Goal: Task Accomplishment & Management: Manage account settings

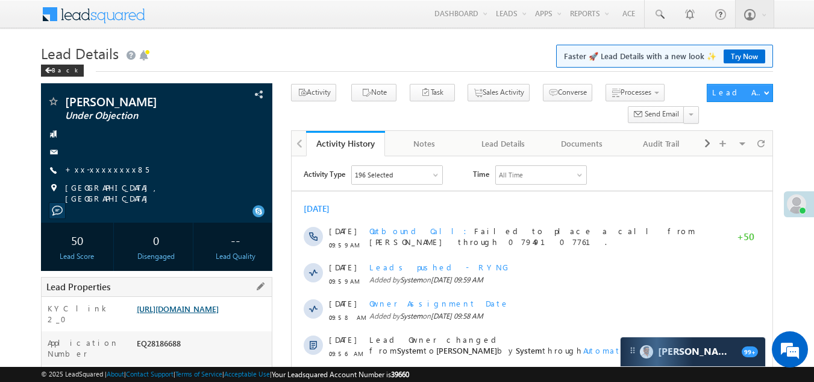
click at [177, 313] on link "[URL][DOMAIN_NAME]" at bounding box center [178, 308] width 82 height 10
click at [98, 166] on link "+xx-xxxxxxxx85" at bounding box center [107, 169] width 84 height 10
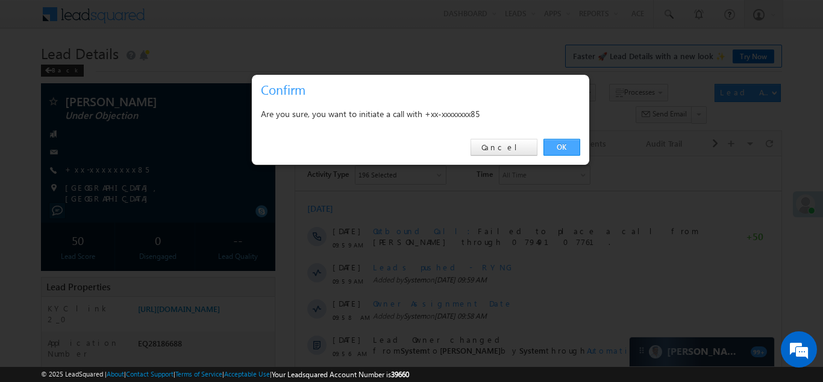
click at [563, 149] on link "OK" at bounding box center [562, 147] width 37 height 17
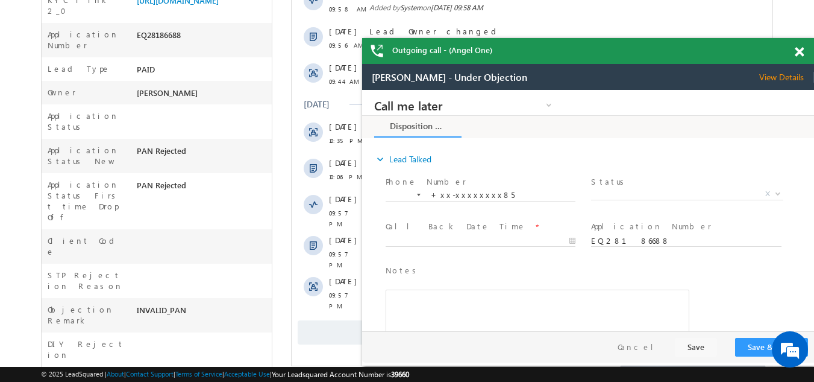
scroll to position [362, 0]
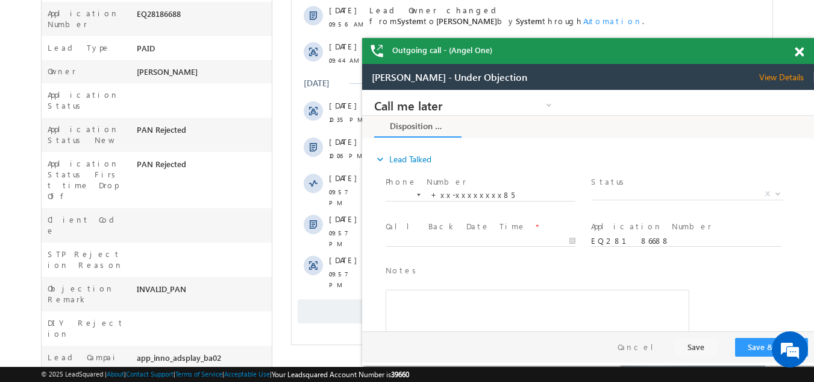
click at [340, 299] on span "Show More" at bounding box center [532, 311] width 469 height 24
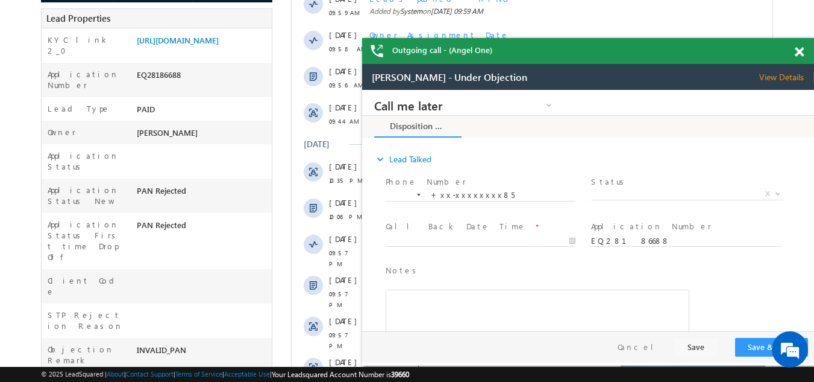
scroll to position [248, 0]
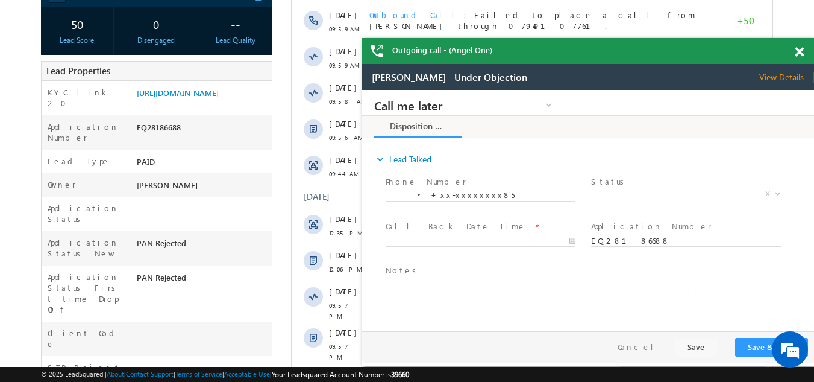
click at [800, 51] on span at bounding box center [799, 52] width 9 height 10
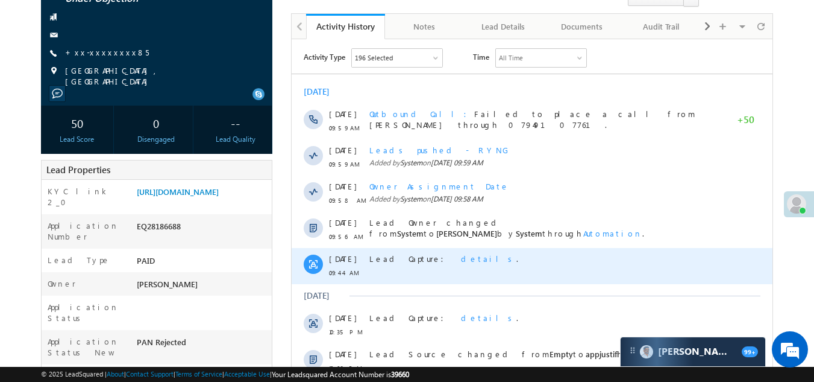
scroll to position [128, 0]
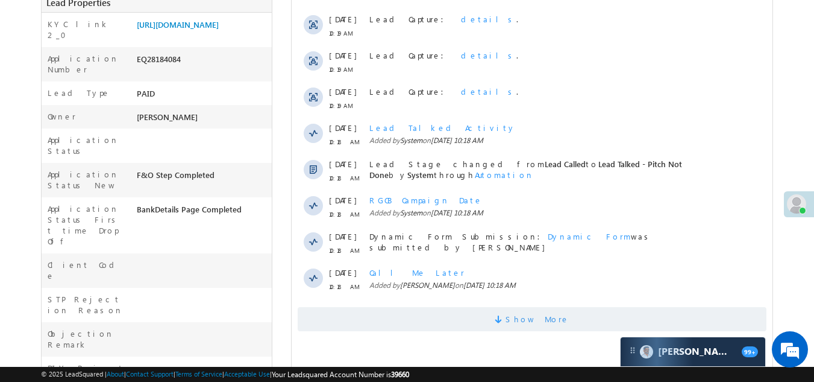
scroll to position [301, 0]
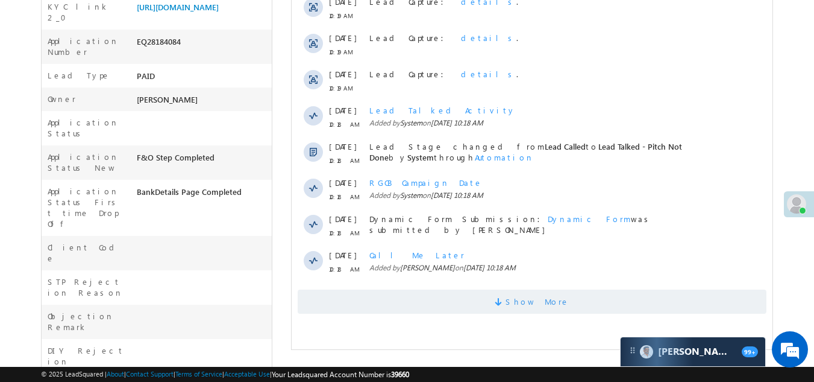
click at [477, 295] on span "Show More" at bounding box center [532, 301] width 469 height 24
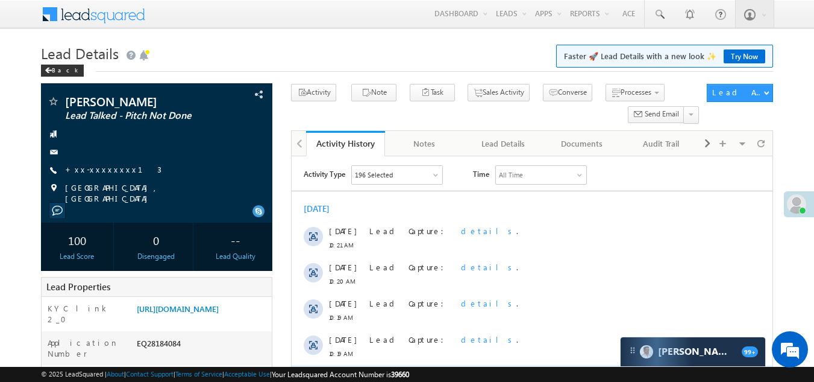
scroll to position [0, 0]
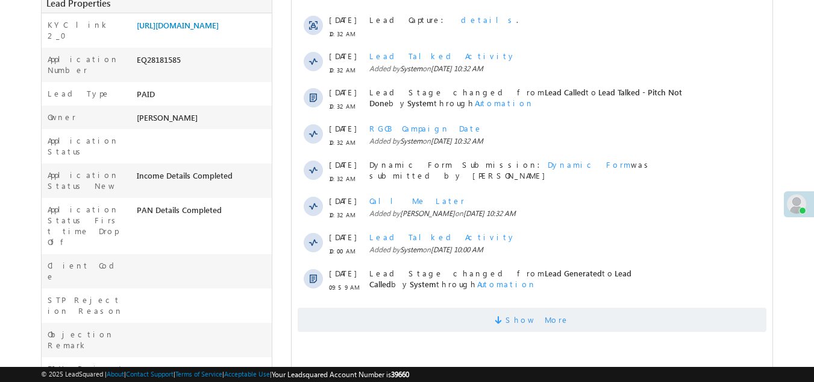
scroll to position [301, 0]
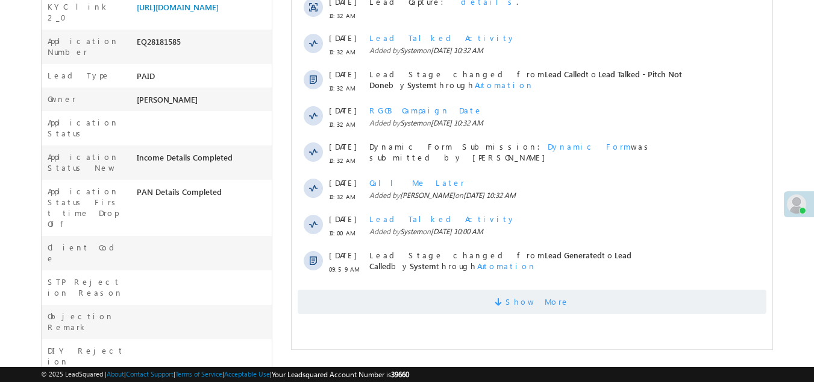
click at [483, 305] on span "Show More" at bounding box center [532, 301] width 469 height 24
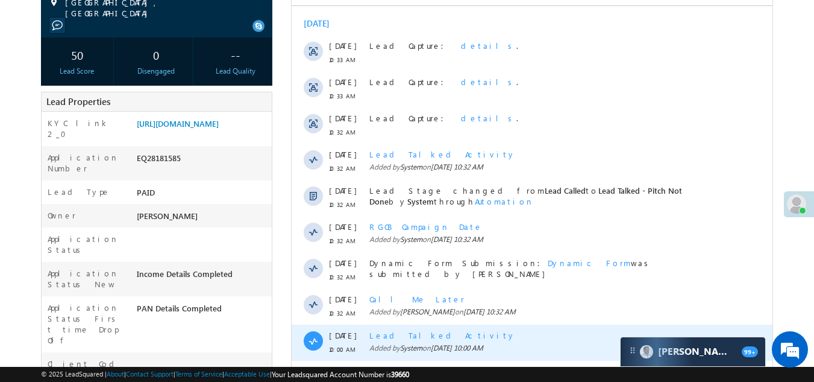
scroll to position [60, 0]
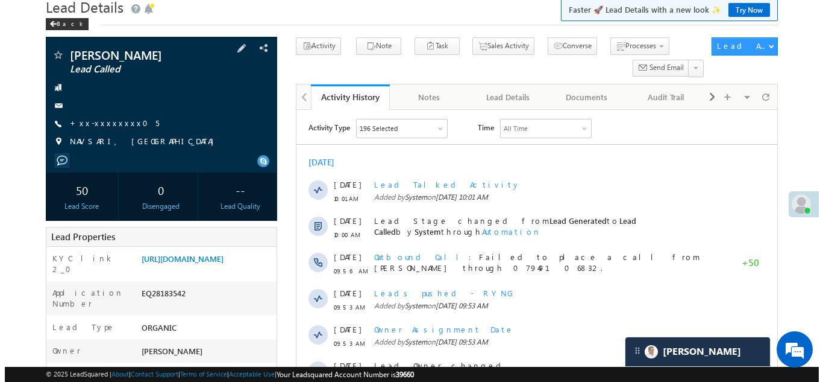
scroll to position [60, 0]
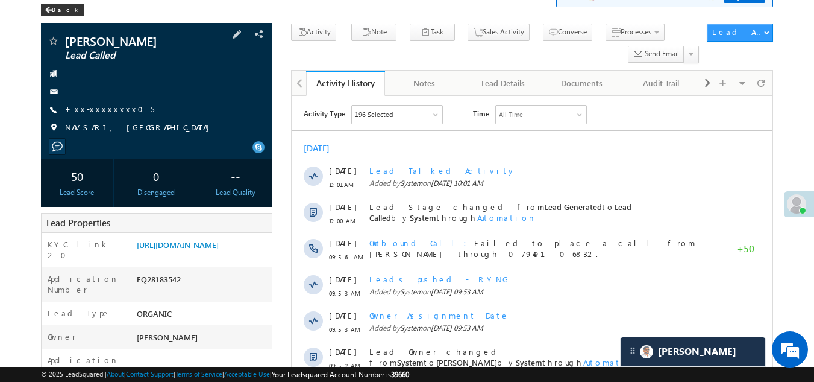
click at [98, 108] on link "+xx-xxxxxxxx05" at bounding box center [109, 109] width 89 height 10
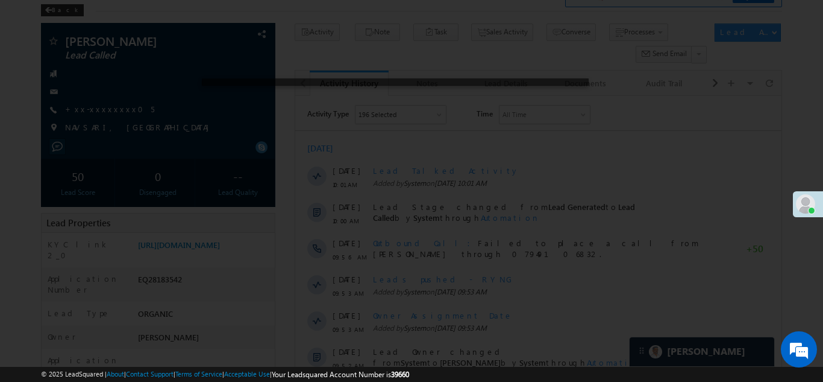
scroll to position [0, 0]
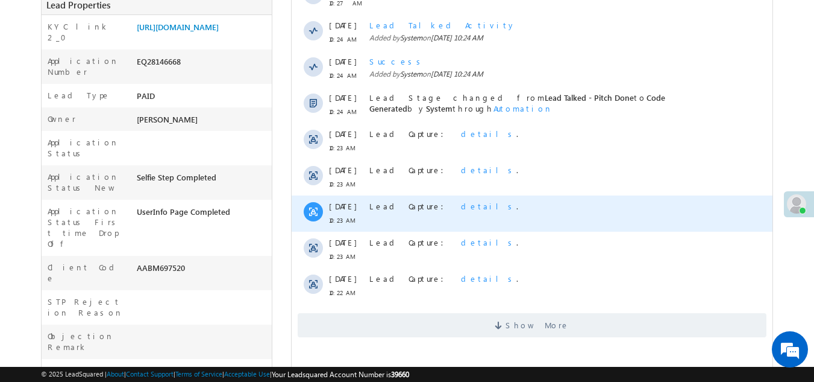
scroll to position [301, 0]
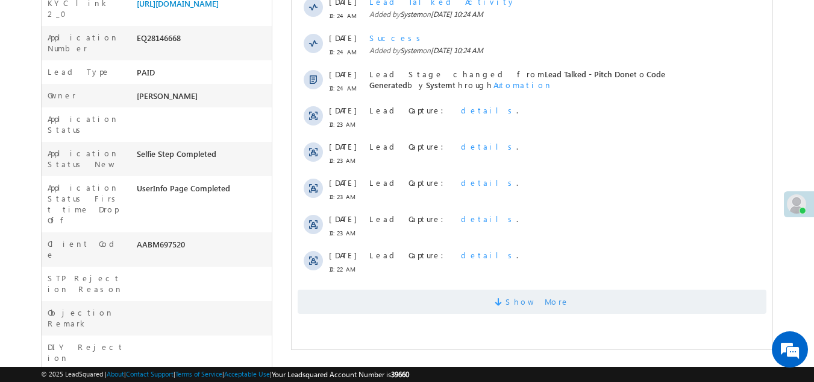
click at [386, 306] on span "Show More" at bounding box center [532, 301] width 469 height 24
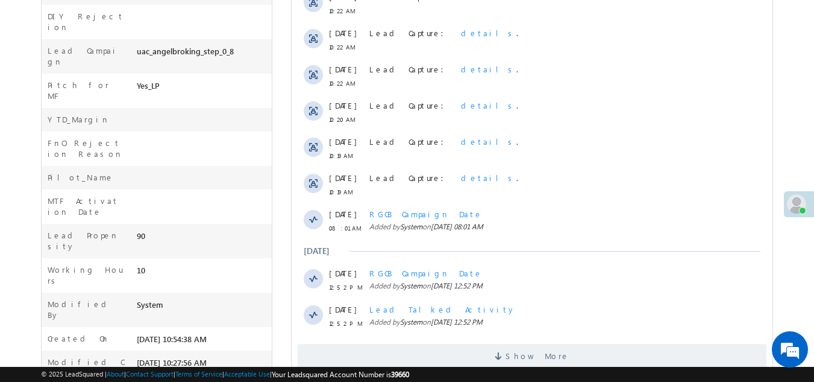
scroll to position [668, 0]
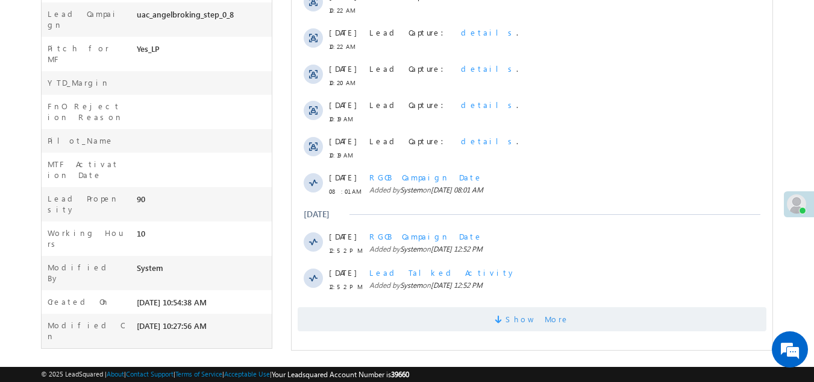
click at [441, 324] on span "Show More" at bounding box center [532, 319] width 469 height 24
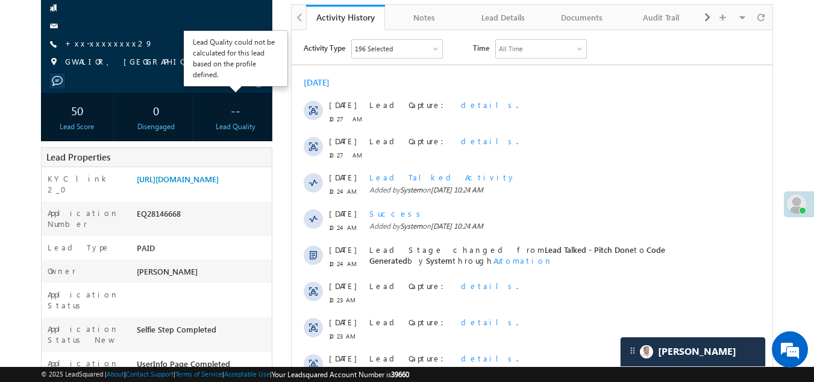
scroll to position [0, 0]
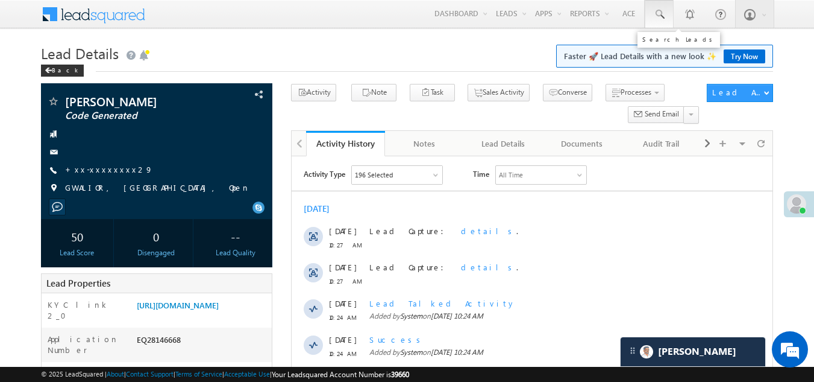
click at [656, 12] on span at bounding box center [659, 14] width 12 height 12
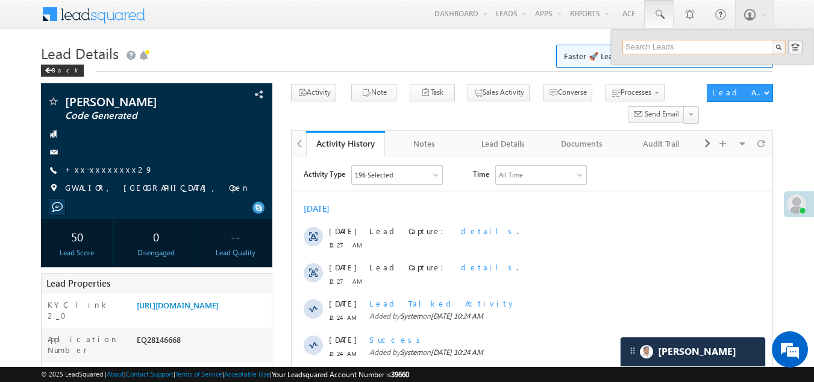
paste input "EQ28120031"
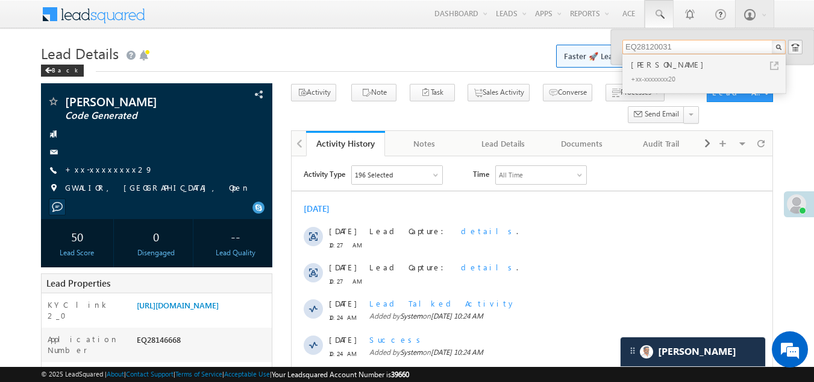
type input "EQ28120031"
click at [646, 66] on div "sanjoy Narzary" at bounding box center [710, 64] width 162 height 13
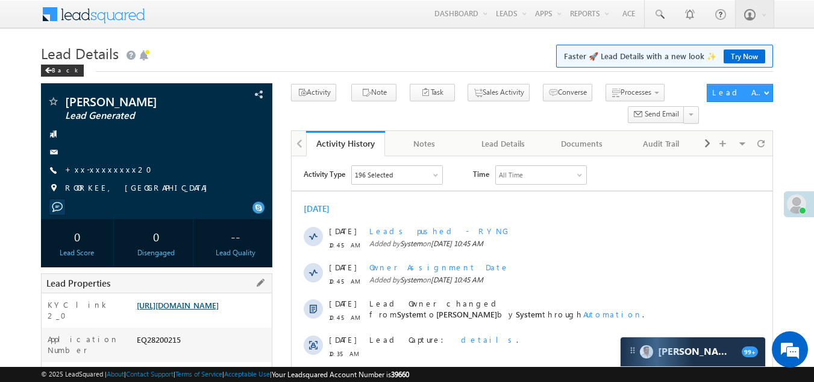
click at [184, 306] on link "https://angelbroking1-pk3em7sa.customui-test.leadsquared.com?leadId=082d86b2-b7…" at bounding box center [178, 305] width 82 height 10
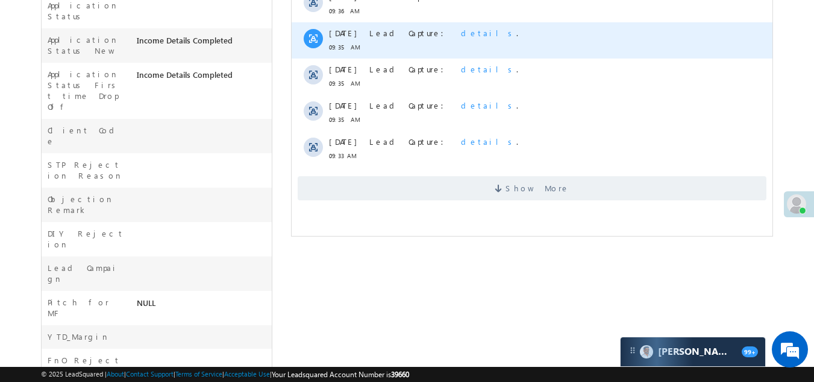
scroll to position [422, 0]
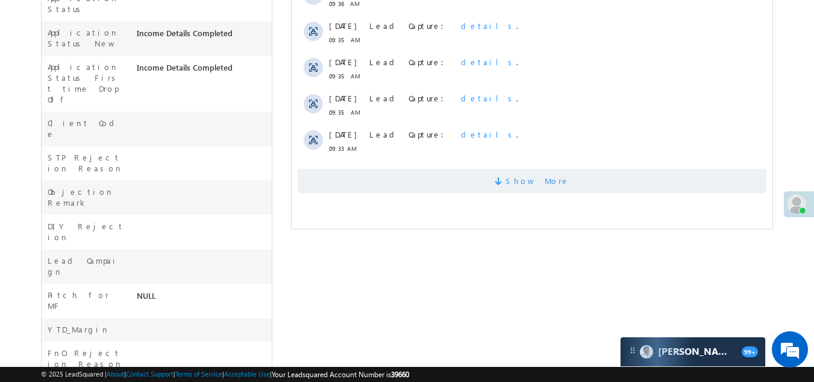
click at [407, 180] on span "Show More" at bounding box center [532, 181] width 469 height 24
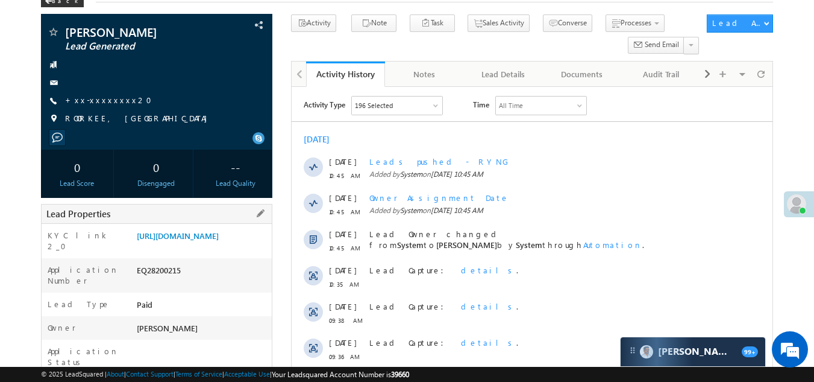
scroll to position [91, 0]
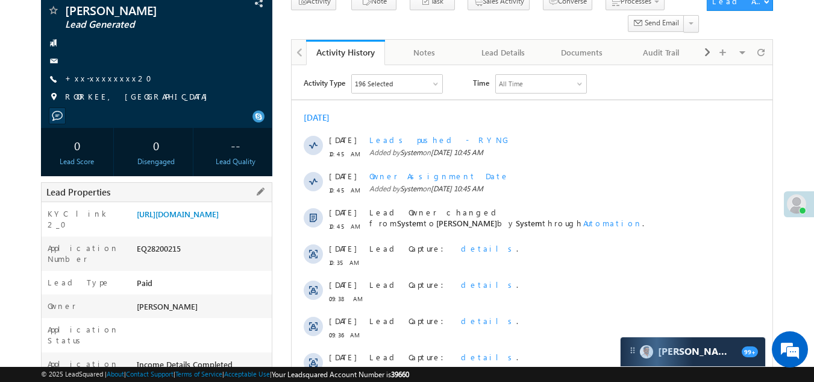
drag, startPoint x: 137, startPoint y: 268, endPoint x: 188, endPoint y: 263, distance: 51.4
click at [188, 259] on div "EQ28200215" at bounding box center [203, 250] width 139 height 17
copy div "EQ28200215"
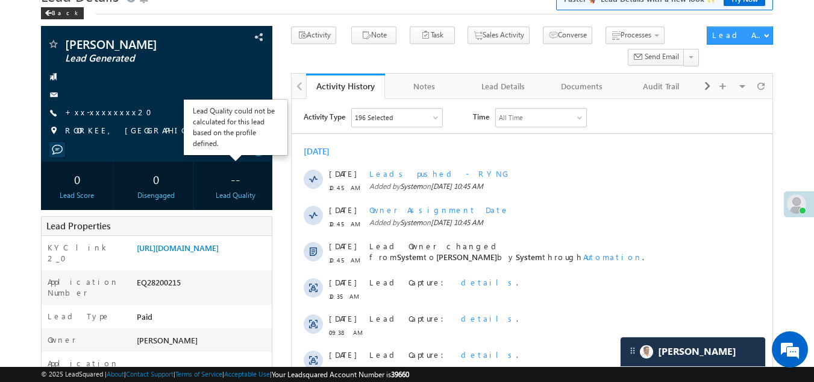
scroll to position [0, 0]
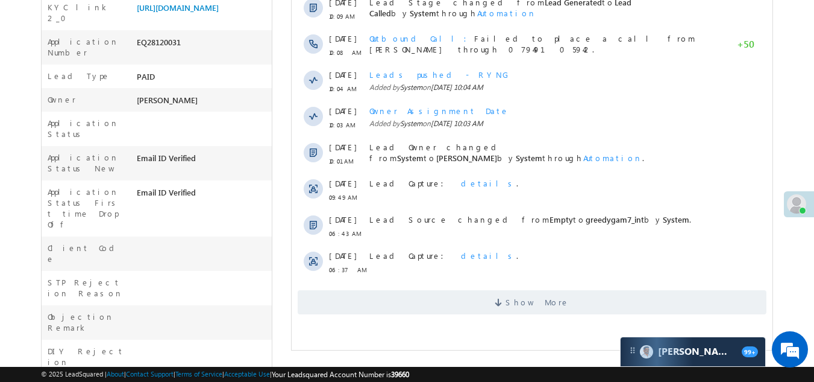
scroll to position [301, 0]
click at [497, 301] on span "Show More" at bounding box center [532, 301] width 469 height 24
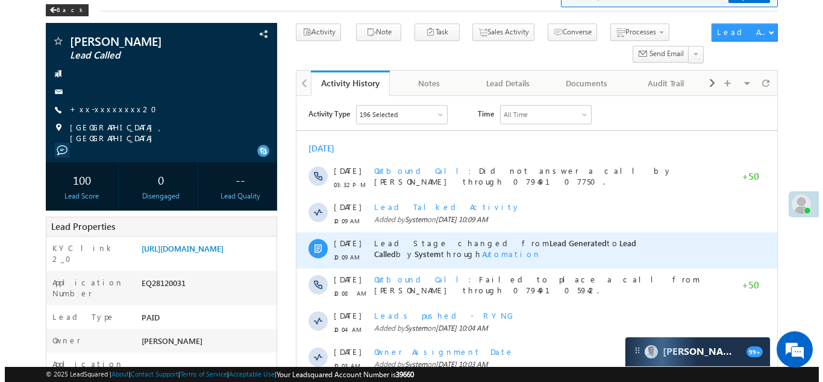
scroll to position [0, 0]
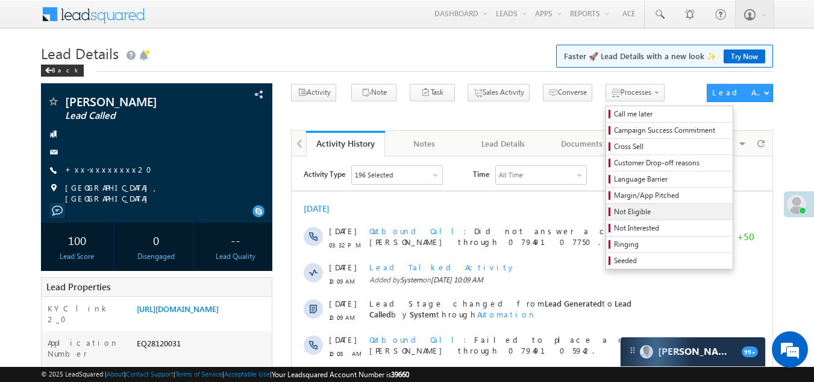
click at [614, 209] on span "Not Eligible" at bounding box center [671, 211] width 115 height 11
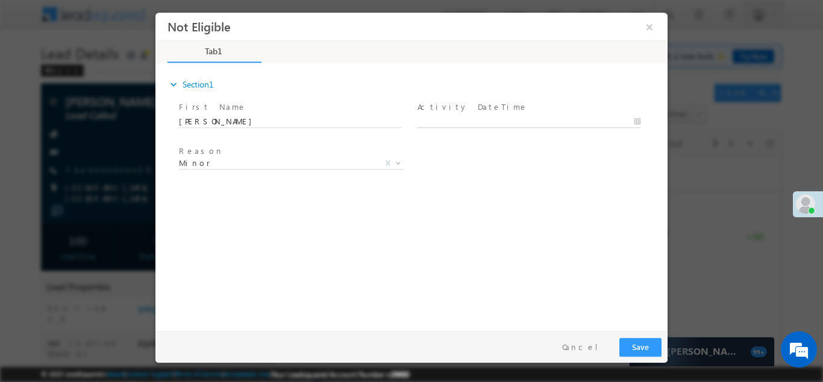
type input "09/02/25 10:54 AM"
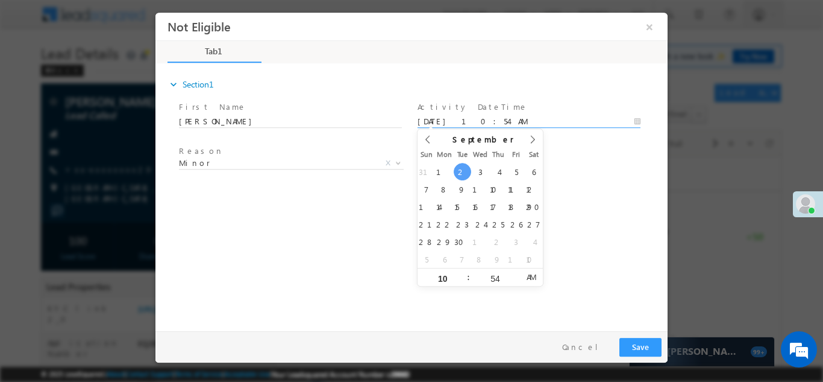
click at [488, 117] on input "09/02/25 10:54 AM" at bounding box center [529, 121] width 223 height 12
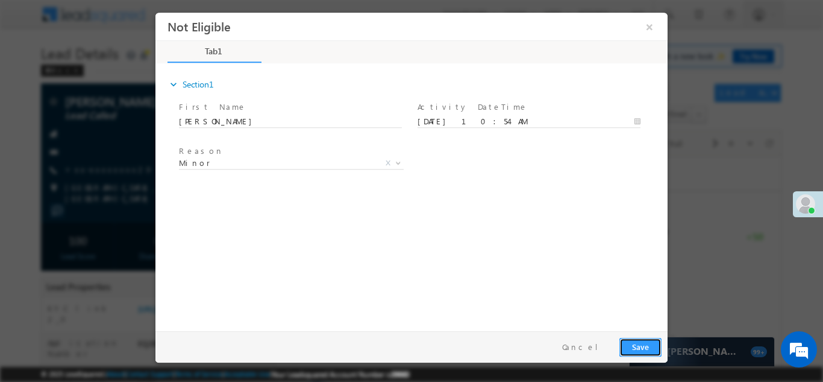
click at [638, 346] on button "Save" at bounding box center [641, 346] width 42 height 19
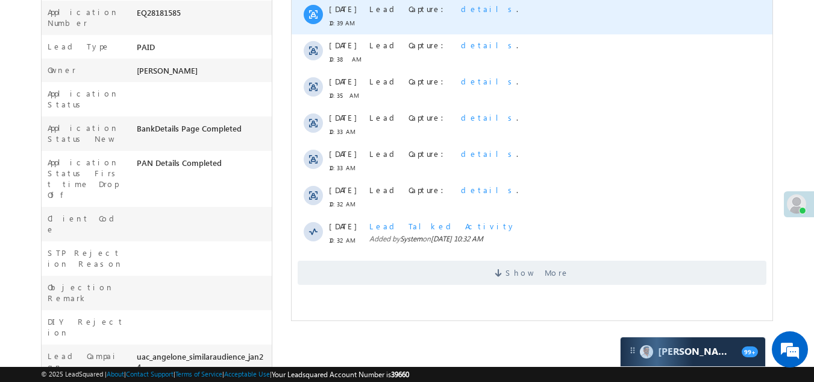
scroll to position [363, 0]
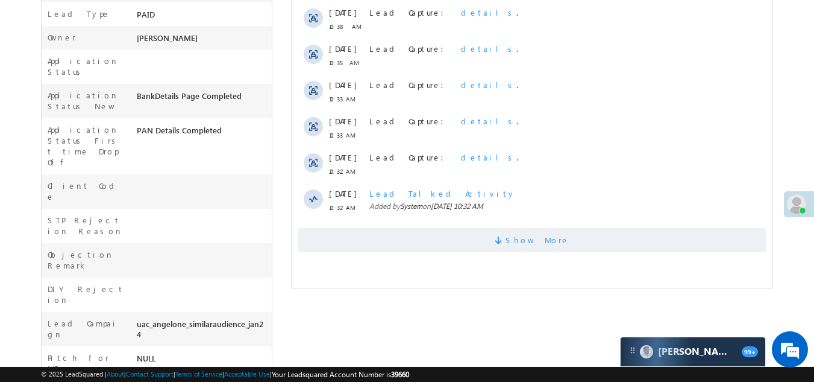
click at [432, 233] on span "Show More" at bounding box center [532, 240] width 469 height 24
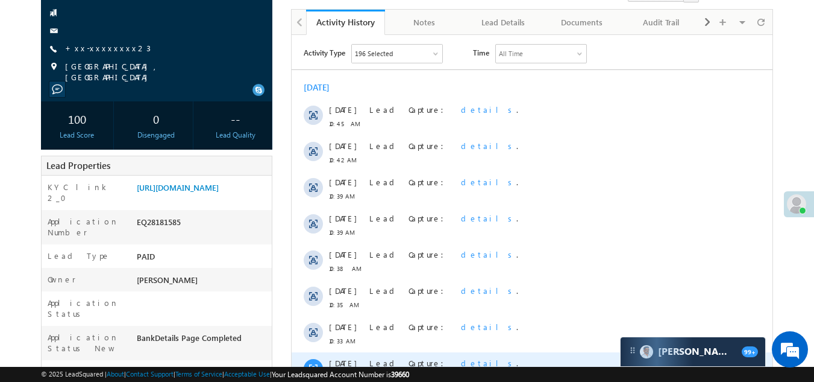
scroll to position [0, 0]
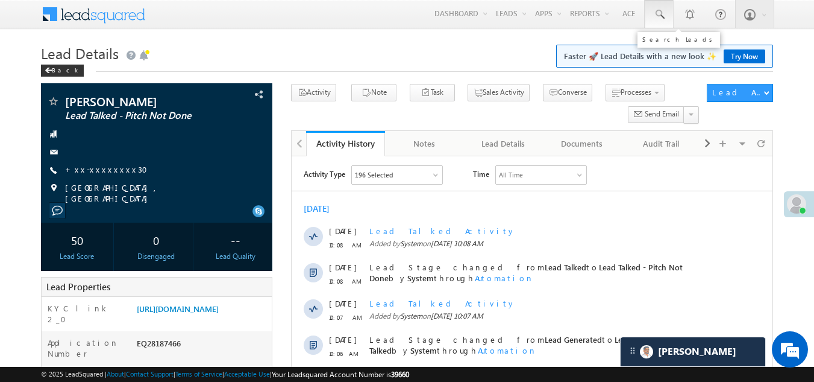
click at [657, 13] on span at bounding box center [659, 14] width 12 height 12
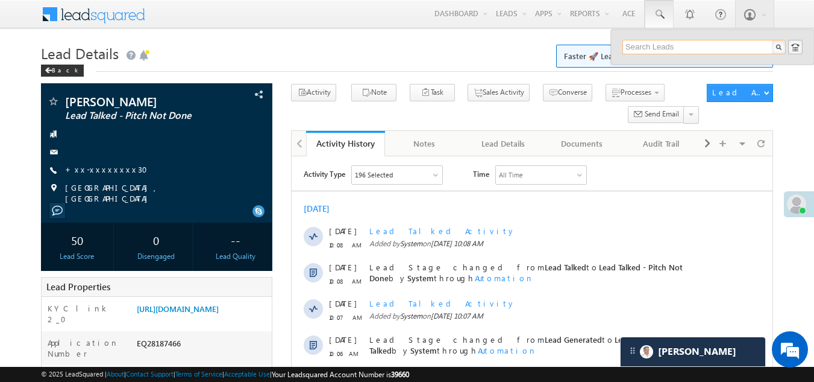
paste input "EQ28128134"
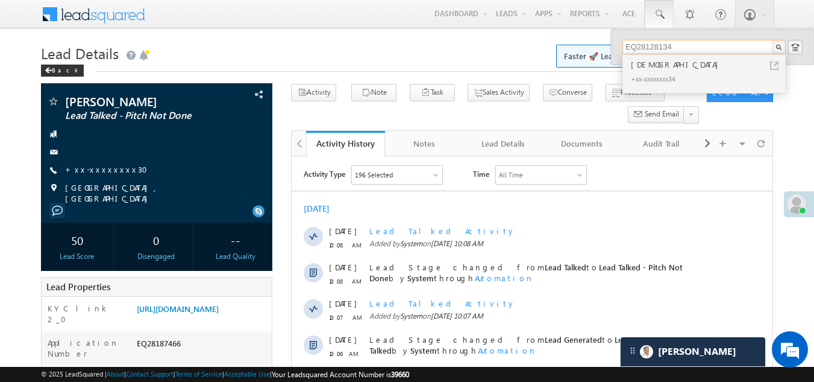
type input "EQ28128134"
click at [649, 70] on div "jeetndra" at bounding box center [710, 64] width 162 height 13
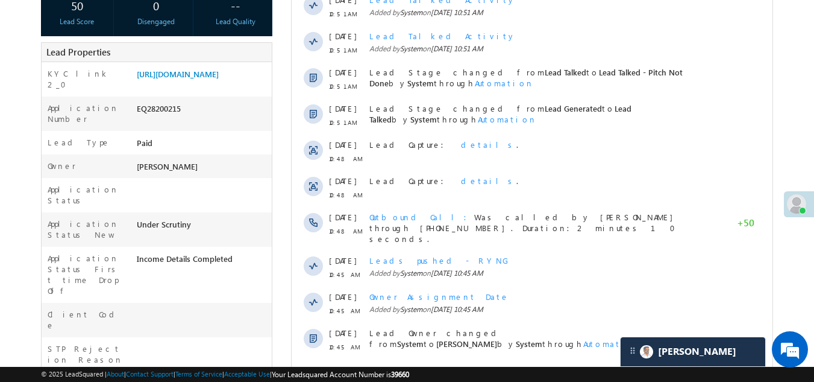
scroll to position [60, 0]
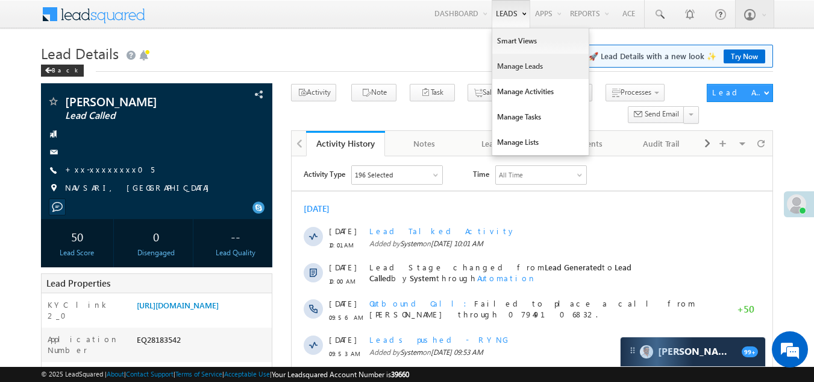
click at [507, 69] on link "Manage Leads" at bounding box center [540, 66] width 96 height 25
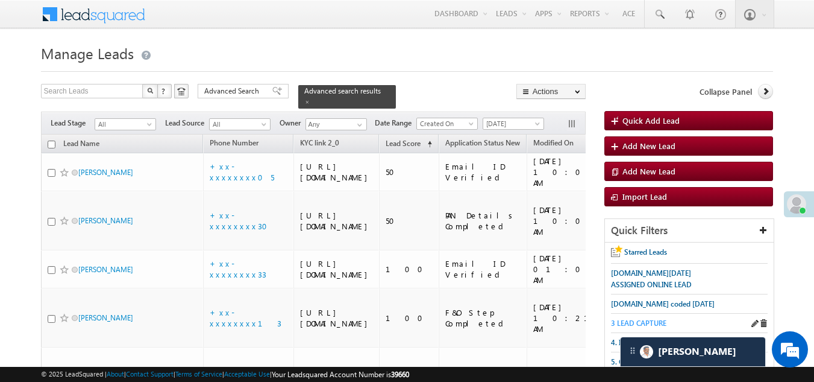
click at [643, 320] on span "3 LEAD CAPTURE" at bounding box center [638, 322] width 55 height 9
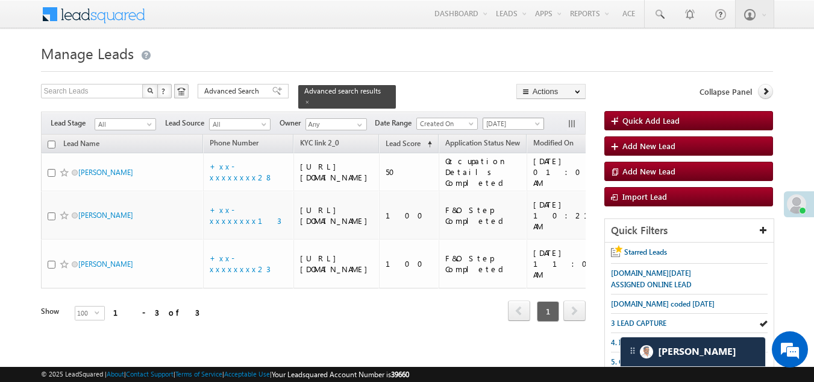
click at [515, 118] on span "[DATE]" at bounding box center [511, 123] width 57 height 11
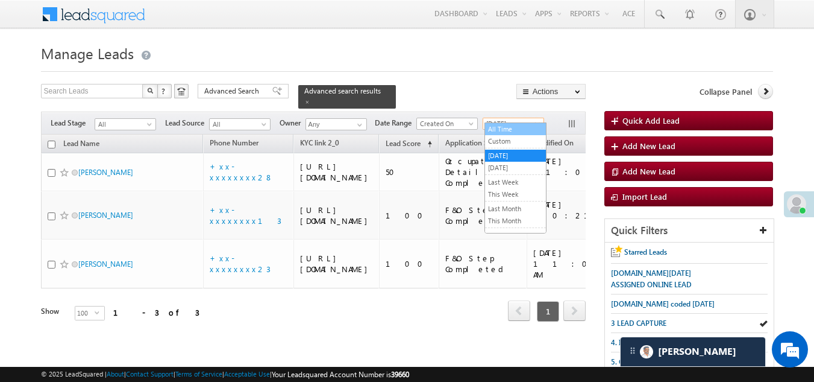
click at [514, 127] on link "All Time" at bounding box center [515, 129] width 61 height 11
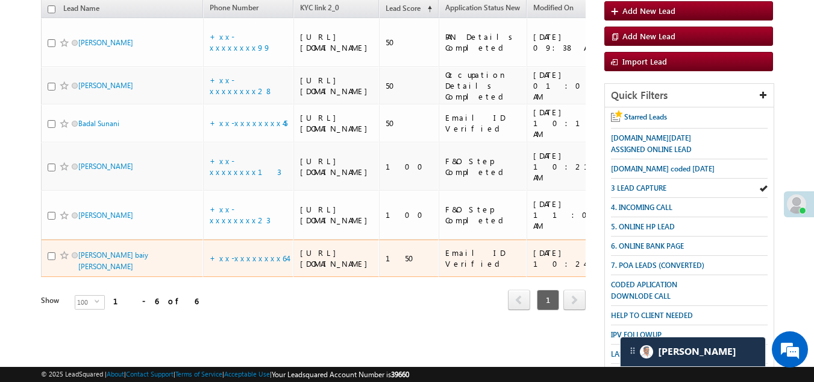
scroll to position [120, 0]
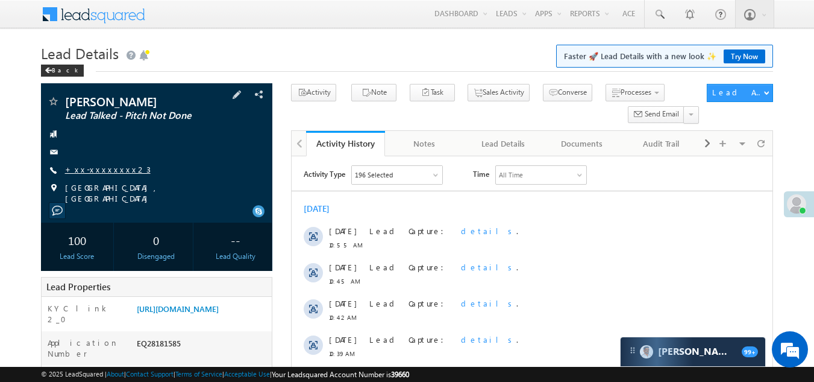
click at [96, 167] on link "+xx-xxxxxxxx23" at bounding box center [108, 169] width 86 height 10
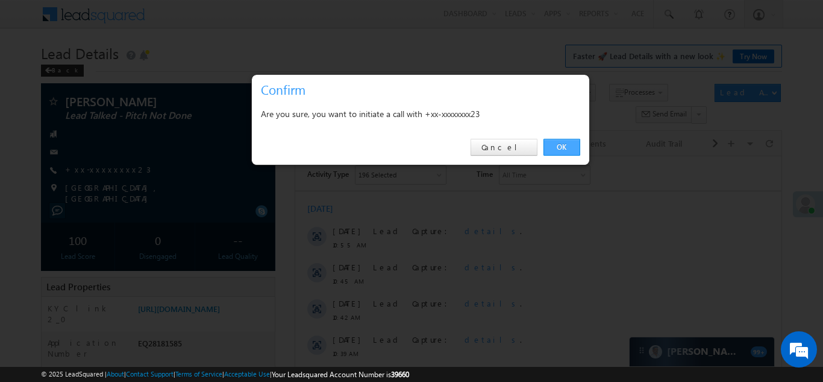
click at [566, 145] on link "OK" at bounding box center [562, 147] width 37 height 17
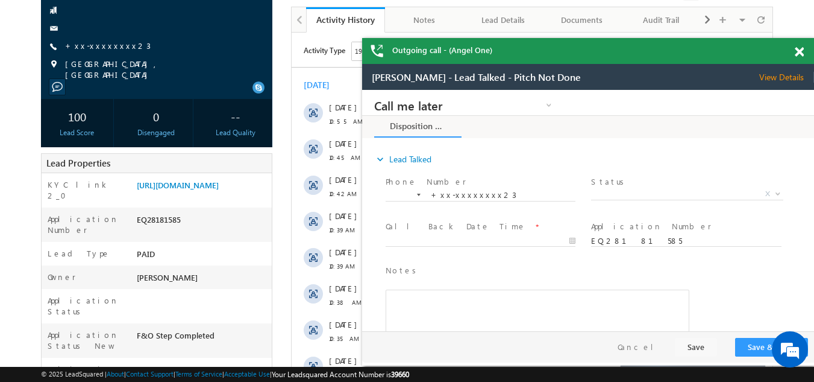
scroll to position [181, 0]
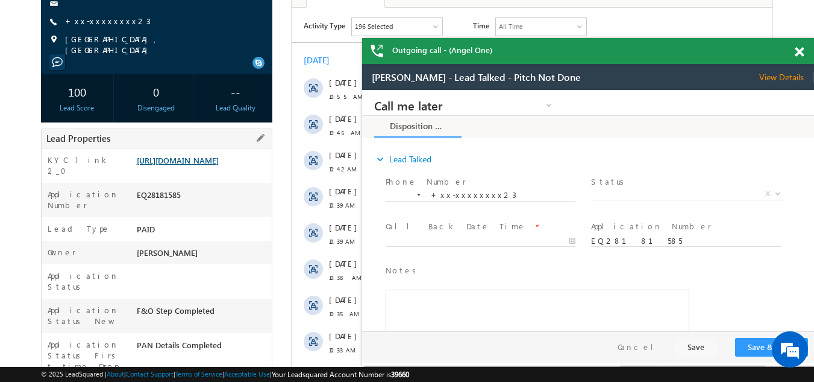
click at [180, 161] on link "https://angelbroking1-pk3em7sa.customui-test.leadsquared.com?leadId=2d7db66e-b2…" at bounding box center [178, 160] width 82 height 10
click at [799, 49] on span at bounding box center [799, 52] width 9 height 10
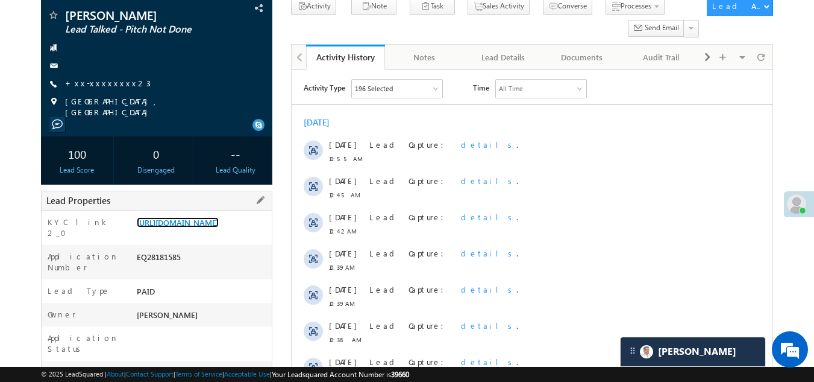
scroll to position [60, 0]
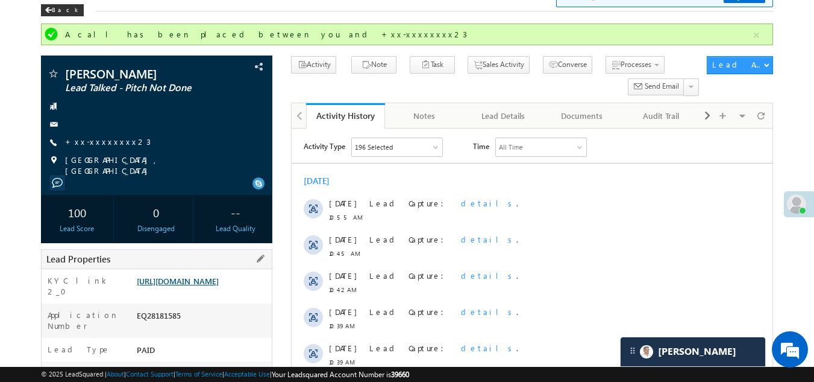
click at [207, 285] on link "https://angelbroking1-pk3em7sa.customui-test.leadsquared.com?leadId=2d7db66e-b2…" at bounding box center [178, 280] width 82 height 10
click at [86, 140] on link "+xx-xxxxxxxx23" at bounding box center [108, 141] width 86 height 10
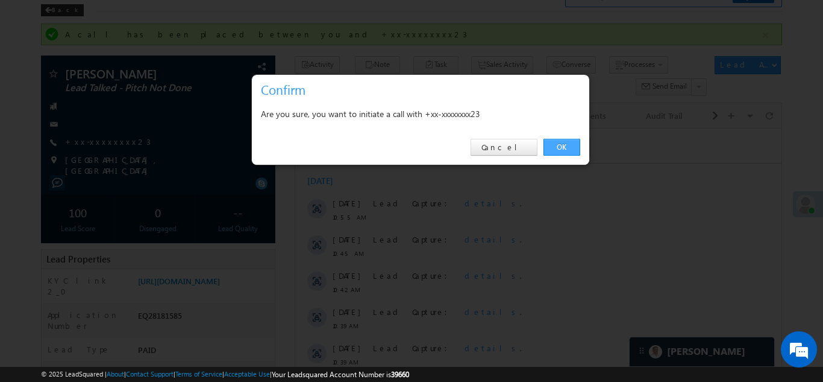
click at [561, 144] on link "OK" at bounding box center [562, 147] width 37 height 17
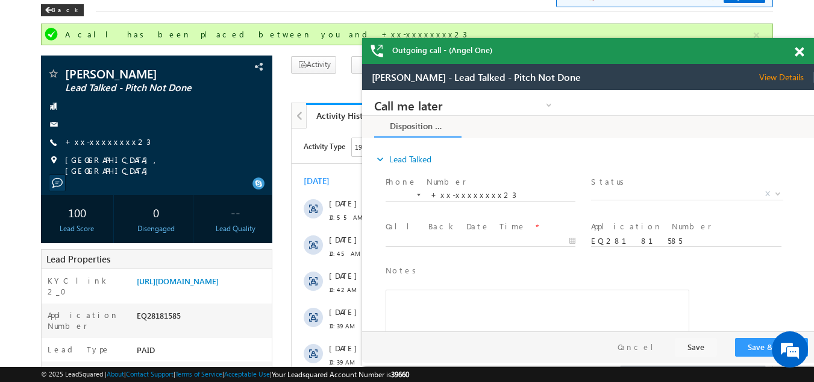
scroll to position [0, 0]
click at [799, 49] on span at bounding box center [799, 52] width 9 height 10
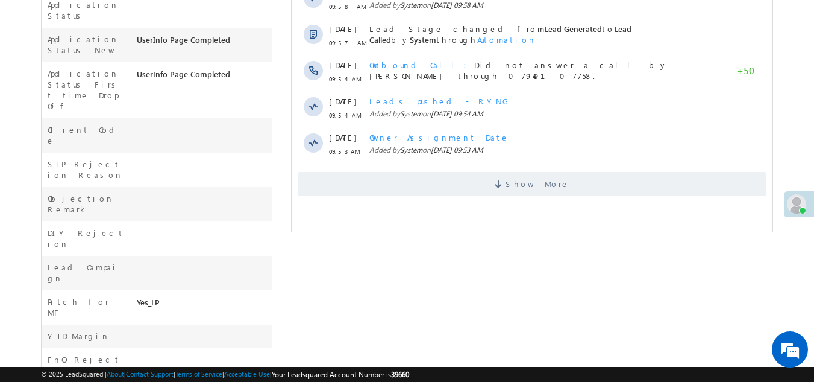
scroll to position [422, 0]
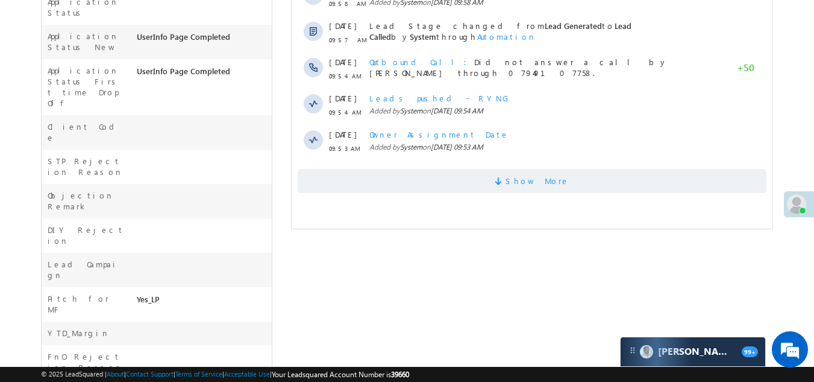
click at [377, 181] on span "Show More" at bounding box center [532, 181] width 469 height 24
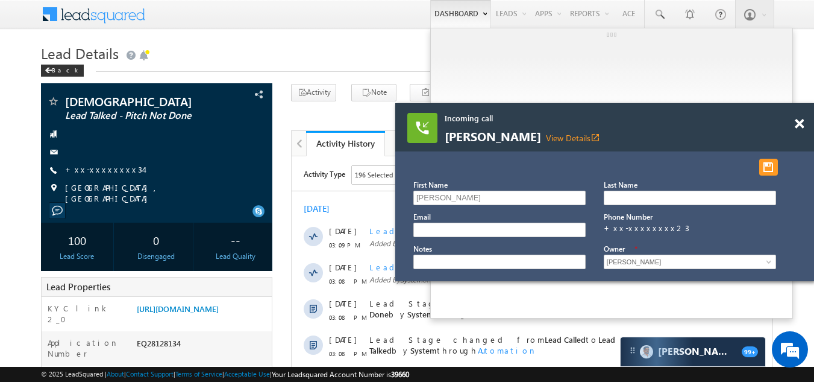
scroll to position [0, 0]
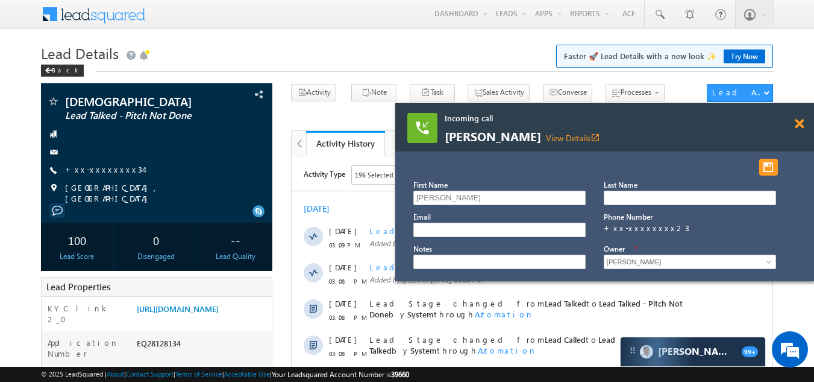
click at [797, 123] on span at bounding box center [799, 124] width 9 height 10
